Goal: Information Seeking & Learning: Check status

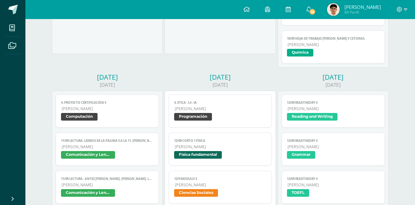
scroll to position [326, 0]
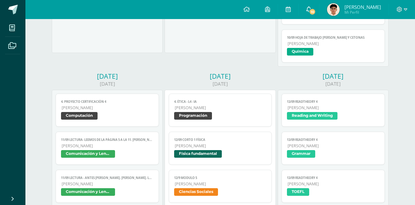
click at [316, 14] on span "10" at bounding box center [312, 11] width 7 height 7
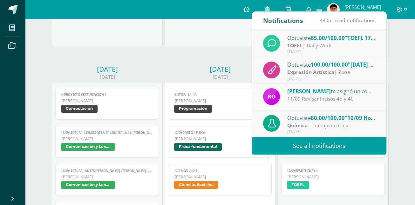
scroll to position [334, 0]
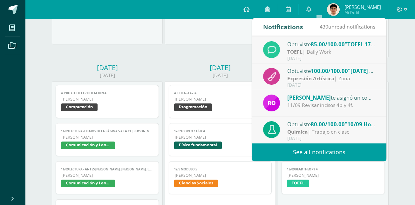
click at [332, 130] on div "Química | Trabajo en clase" at bounding box center [331, 131] width 88 height 7
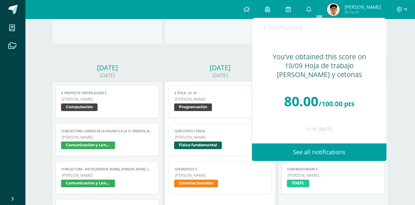
click at [277, 21] on link "Notifications" at bounding box center [283, 27] width 40 height 18
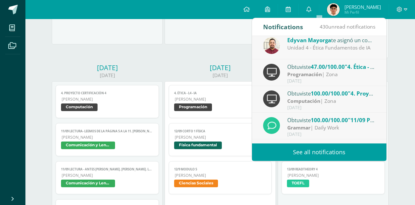
scroll to position [0, 0]
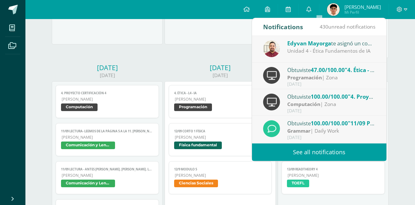
click at [319, 78] on strong "Programación" at bounding box center [304, 77] width 35 height 7
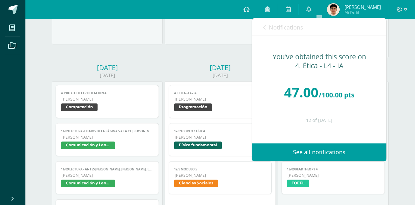
click at [290, 26] on span "Notifications" at bounding box center [286, 28] width 34 height 8
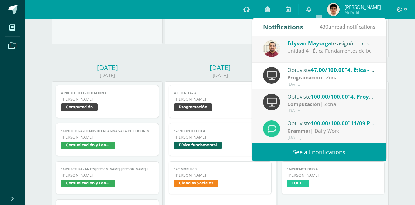
click at [305, 57] on div "[PERSON_NAME] te asignó un comentario en '4. Ética - L4 - IA' para 'Programació…" at bounding box center [319, 49] width 134 height 27
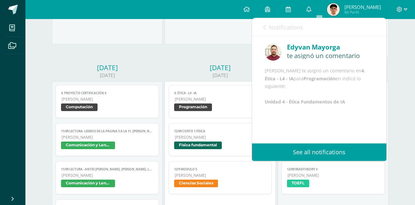
click at [282, 19] on link "Notifications" at bounding box center [283, 27] width 40 height 18
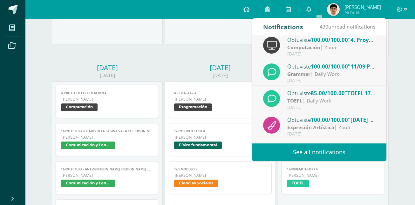
scroll to position [73, 0]
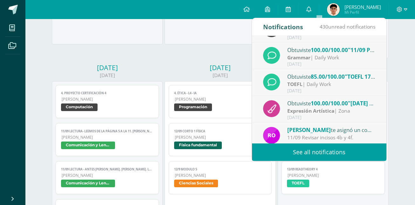
click at [317, 86] on div "TOEFL | Daily Work" at bounding box center [331, 84] width 88 height 7
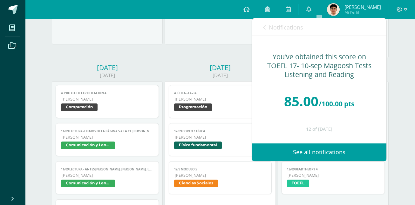
click at [268, 23] on link "Notifications" at bounding box center [283, 27] width 40 height 18
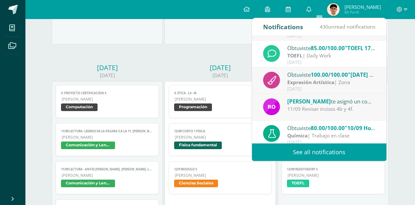
scroll to position [106, 0]
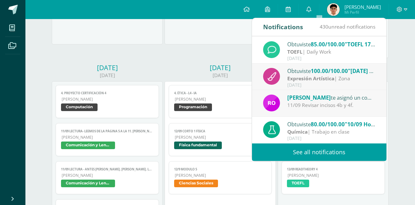
click at [309, 73] on div "Obtuviste 100.00/100.00 "[DATE] Aprenderse diálogos" en Expresión Artística" at bounding box center [331, 71] width 88 height 8
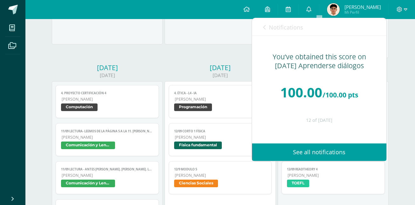
click at [281, 32] on link "Notifications" at bounding box center [283, 27] width 40 height 18
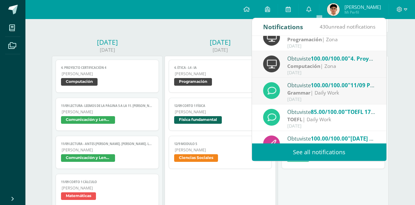
scroll to position [0, 0]
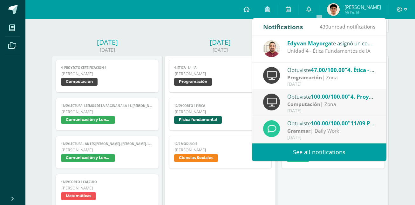
click at [212, 45] on div "[DATE]" at bounding box center [220, 42] width 111 height 9
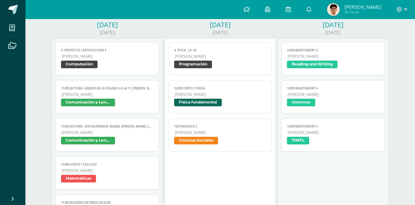
scroll to position [377, 0]
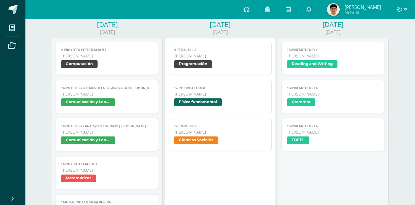
click at [208, 47] on link "4. Ética - L4 - IA Quinto Bachillerato Programación" at bounding box center [220, 58] width 103 height 33
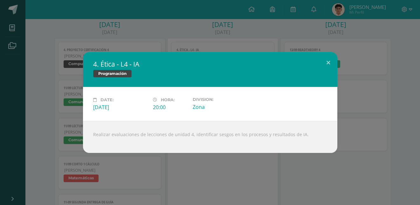
click at [381, 141] on div "4. Ética - L4 - IA Programación Date: [DATE] Hora: 20:00 Division: Zona" at bounding box center [210, 102] width 415 height 101
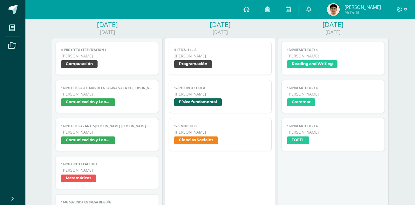
scroll to position [380, 0]
